Goal: Task Accomplishment & Management: Use online tool/utility

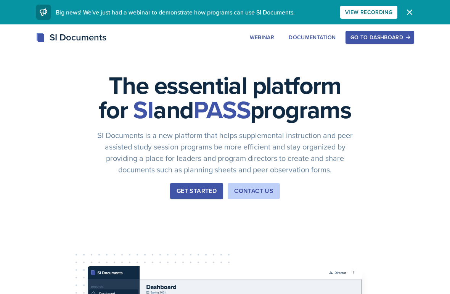
click at [396, 34] on div "Go to Dashboard" at bounding box center [380, 37] width 59 height 6
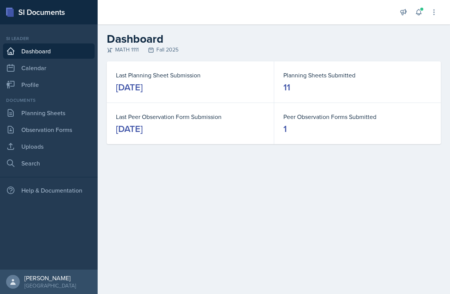
click at [32, 147] on link "Uploads" at bounding box center [49, 146] width 92 height 15
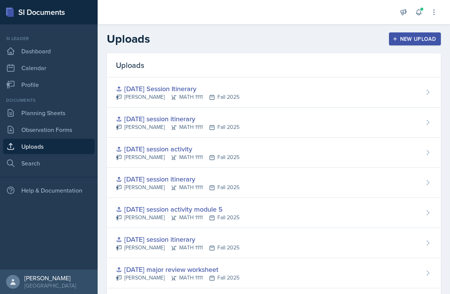
click at [421, 40] on div "New Upload" at bounding box center [415, 39] width 42 height 6
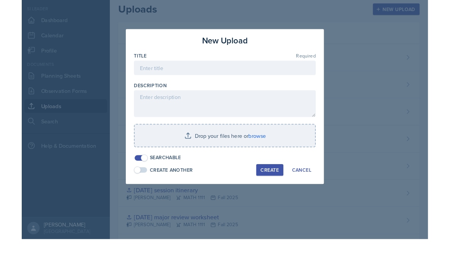
scroll to position [17, 0]
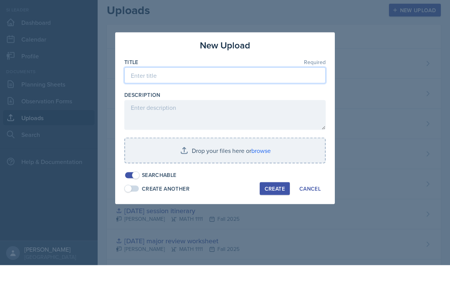
click at [291, 96] on input at bounding box center [224, 104] width 201 height 16
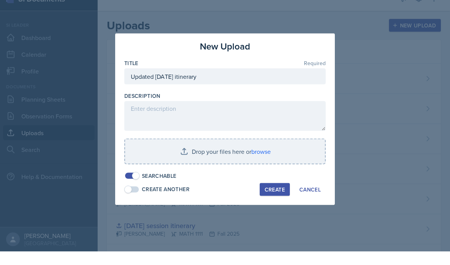
scroll to position [31, 0]
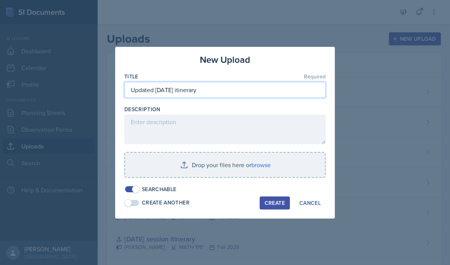
type input "Updated [DATE] itinerary"
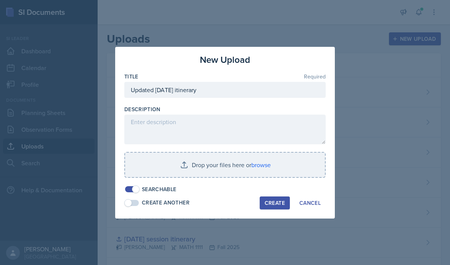
click at [224, 158] on input "file" at bounding box center [225, 165] width 200 height 24
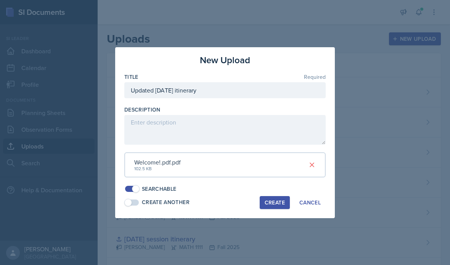
click at [278, 201] on div "Create" at bounding box center [275, 203] width 20 height 6
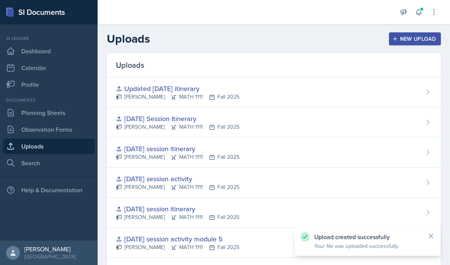
click at [65, 105] on link "Planning Sheets" at bounding box center [49, 112] width 92 height 15
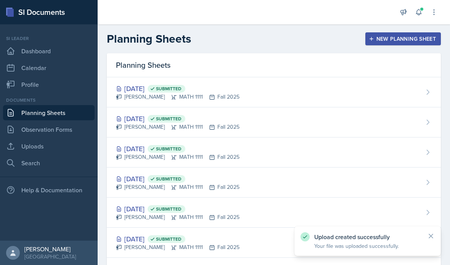
click at [155, 127] on div "Elizabeth Yalew MATH 1111 Fall 2025" at bounding box center [178, 127] width 124 height 8
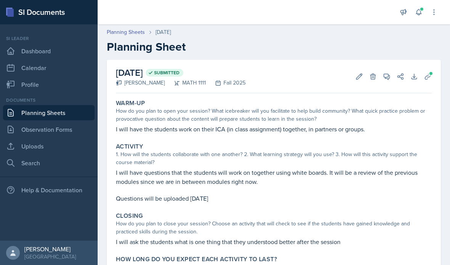
click at [429, 72] on span at bounding box center [431, 73] width 5 height 5
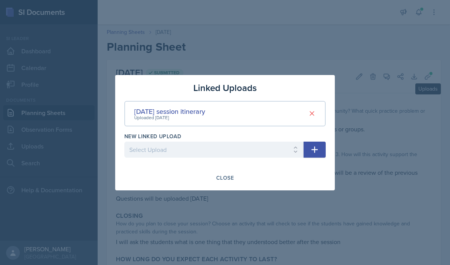
click at [314, 146] on icon "button" at bounding box center [314, 149] width 9 height 9
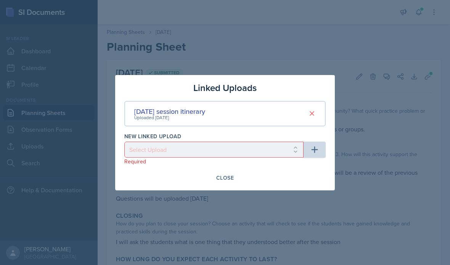
click at [307, 146] on button "button" at bounding box center [315, 150] width 22 height 16
click at [248, 176] on div "Close" at bounding box center [224, 178] width 201 height 13
click at [320, 177] on div "Close" at bounding box center [224, 178] width 201 height 13
click at [290, 179] on div "Close" at bounding box center [224, 178] width 201 height 13
click at [251, 177] on div "Close" at bounding box center [224, 178] width 201 height 13
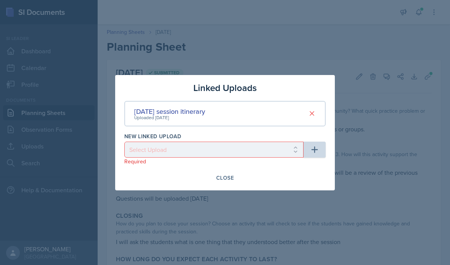
click at [256, 175] on div "Close" at bounding box center [224, 178] width 201 height 13
click at [218, 215] on div at bounding box center [225, 132] width 450 height 265
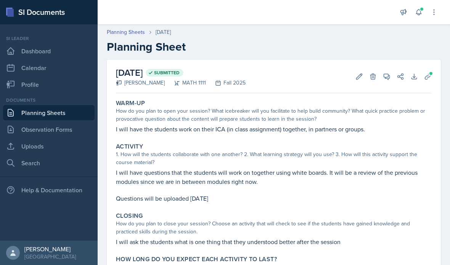
click at [431, 78] on icon at bounding box center [428, 77] width 8 height 8
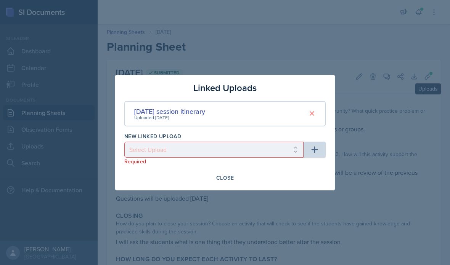
click at [233, 178] on div "Close" at bounding box center [225, 178] width 18 height 6
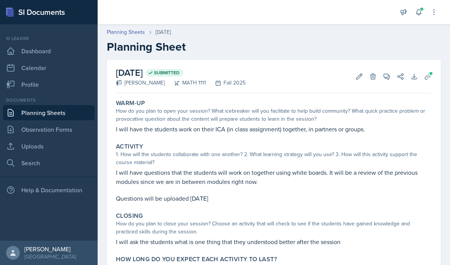
click at [430, 79] on icon at bounding box center [428, 77] width 8 height 8
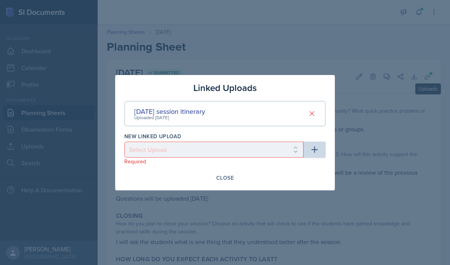
click at [226, 182] on button "Close" at bounding box center [224, 178] width 27 height 13
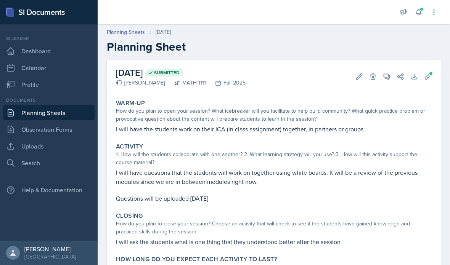
click at [429, 82] on button "Uploads" at bounding box center [428, 77] width 14 height 14
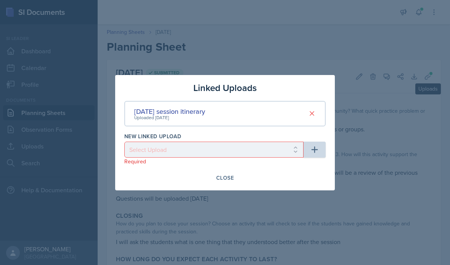
click at [297, 178] on div "Close" at bounding box center [224, 178] width 201 height 13
click at [283, 182] on div "Close" at bounding box center [224, 178] width 201 height 13
click at [286, 178] on div "Close" at bounding box center [224, 178] width 201 height 13
click at [295, 177] on div "Close" at bounding box center [224, 178] width 201 height 13
click at [158, 177] on div "Close" at bounding box center [224, 178] width 201 height 13
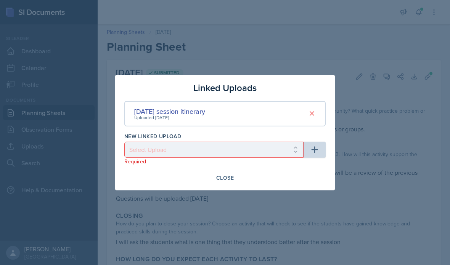
click at [148, 180] on div "Close" at bounding box center [224, 178] width 201 height 13
click at [325, 147] on button "button" at bounding box center [315, 150] width 22 height 16
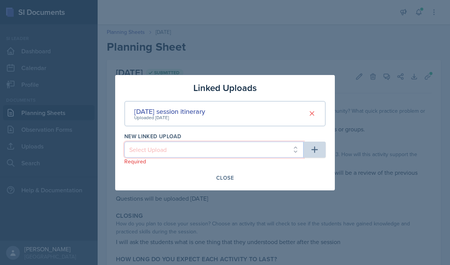
click at [294, 151] on select "Select Upload SI session 1 Aug 25 worksheet SI session Aug 28 worksheet SI itin…" at bounding box center [213, 150] width 179 height 16
select select "b5c22dfd-214e-4abb-9f4a-fc76f5b7ff13"
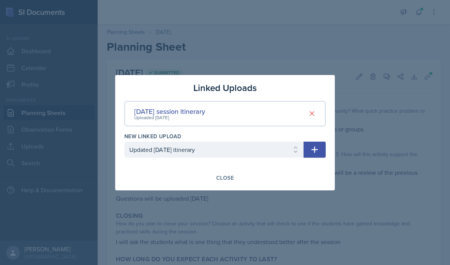
click at [318, 151] on icon "button" at bounding box center [314, 149] width 9 height 9
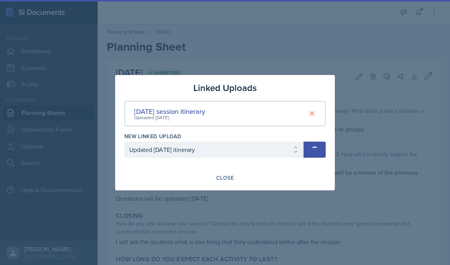
select select
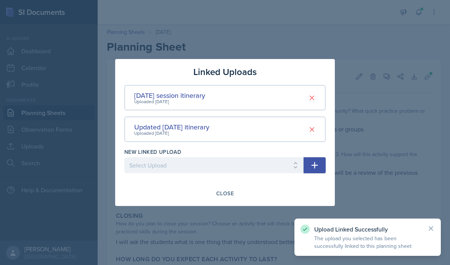
click at [312, 97] on icon at bounding box center [312, 98] width 8 height 8
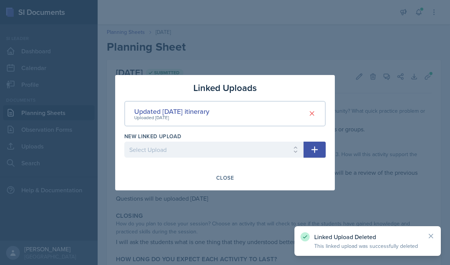
click at [231, 179] on div "Close" at bounding box center [225, 178] width 18 height 6
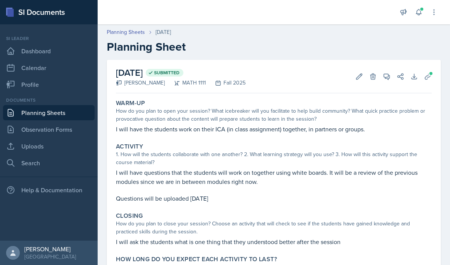
click at [62, 117] on link "Planning Sheets" at bounding box center [49, 112] width 92 height 15
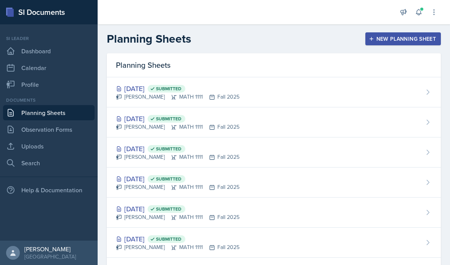
click at [185, 125] on div "Elizabeth Yalew MATH 1111 Fall 2025" at bounding box center [178, 127] width 124 height 8
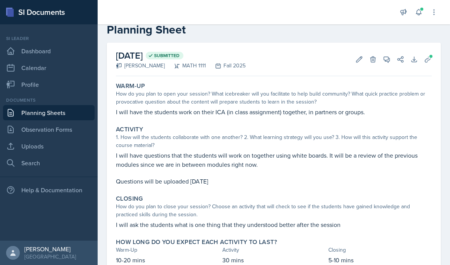
scroll to position [17, 0]
